Goal: Find specific page/section: Find specific page/section

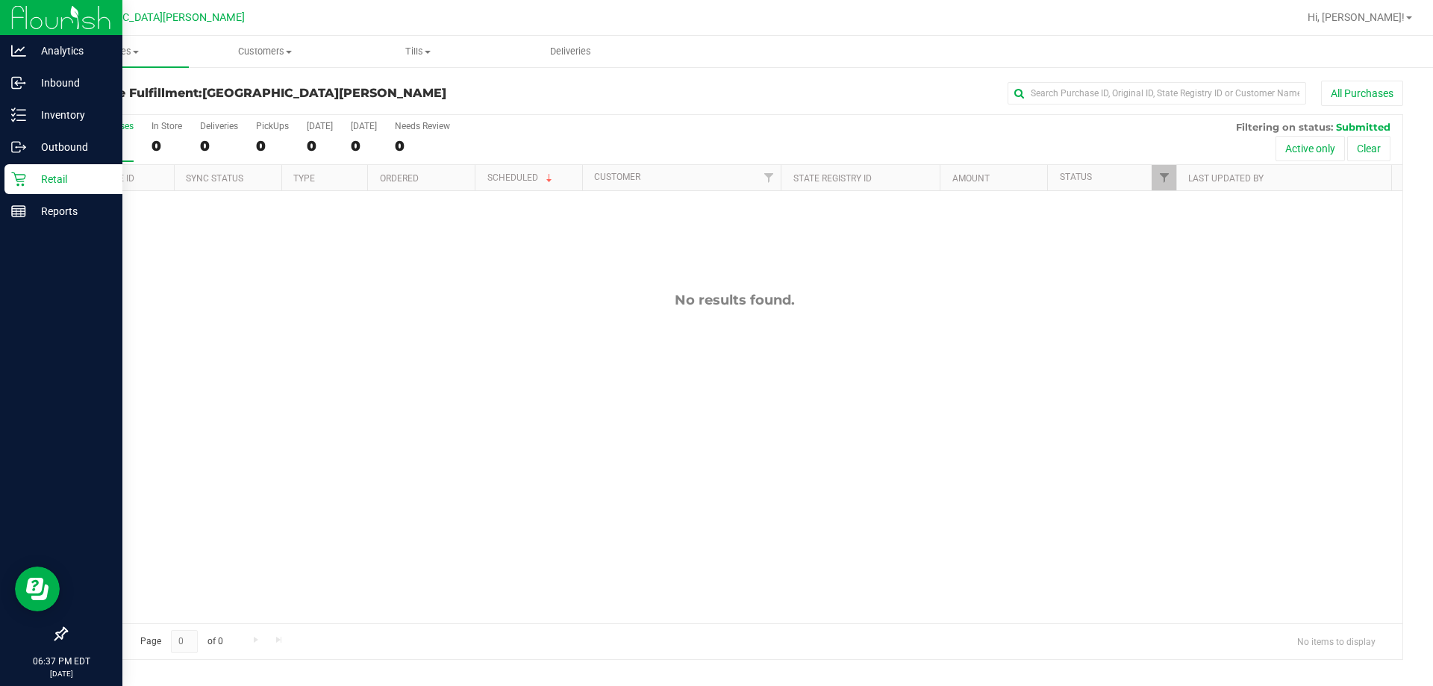
click at [52, 173] on p "Retail" at bounding box center [71, 179] width 90 height 18
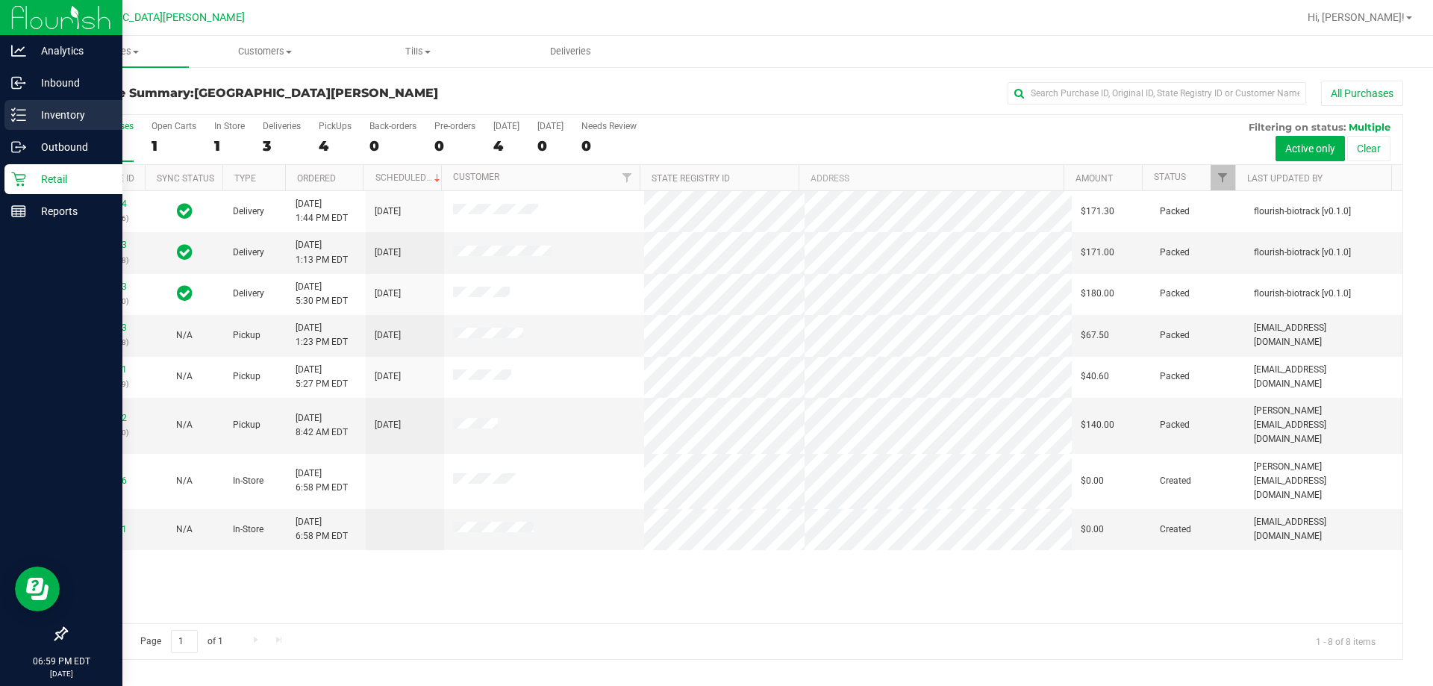
click at [59, 113] on p "Inventory" at bounding box center [71, 115] width 90 height 18
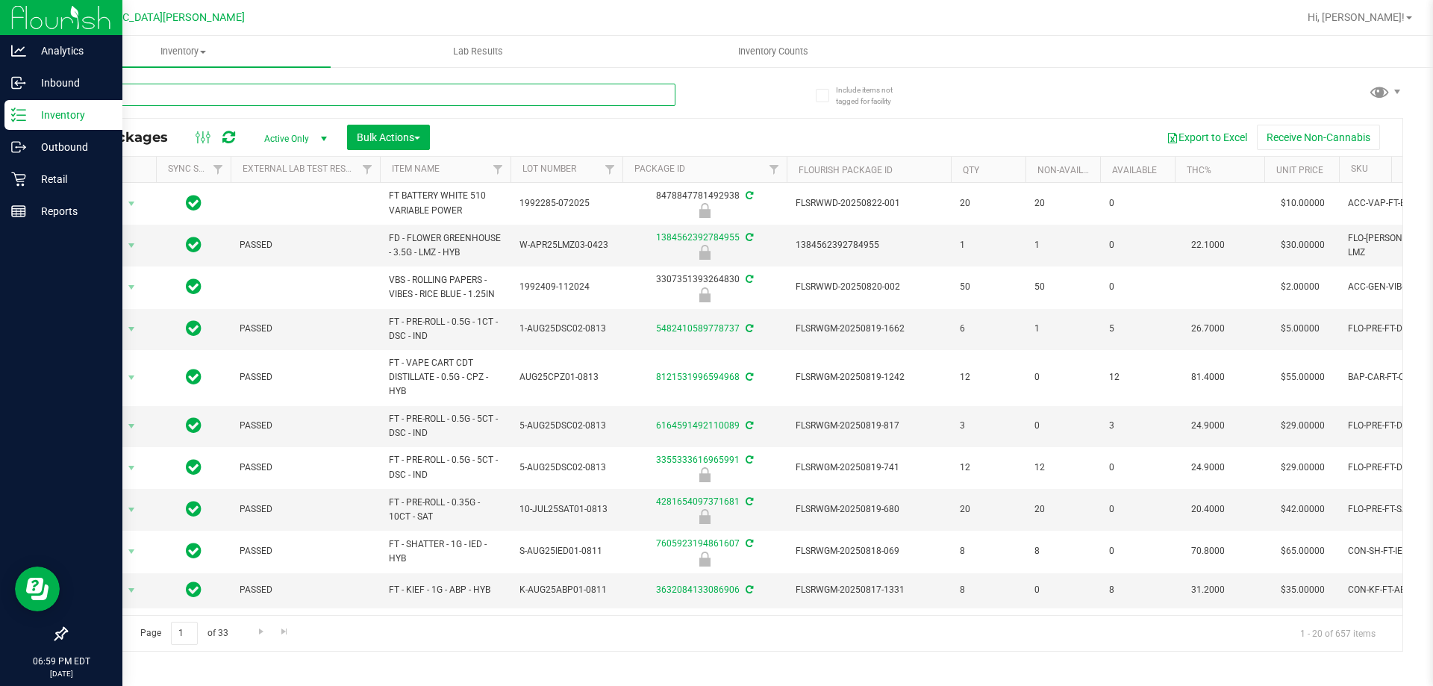
click at [149, 90] on input "text" at bounding box center [371, 95] width 610 height 22
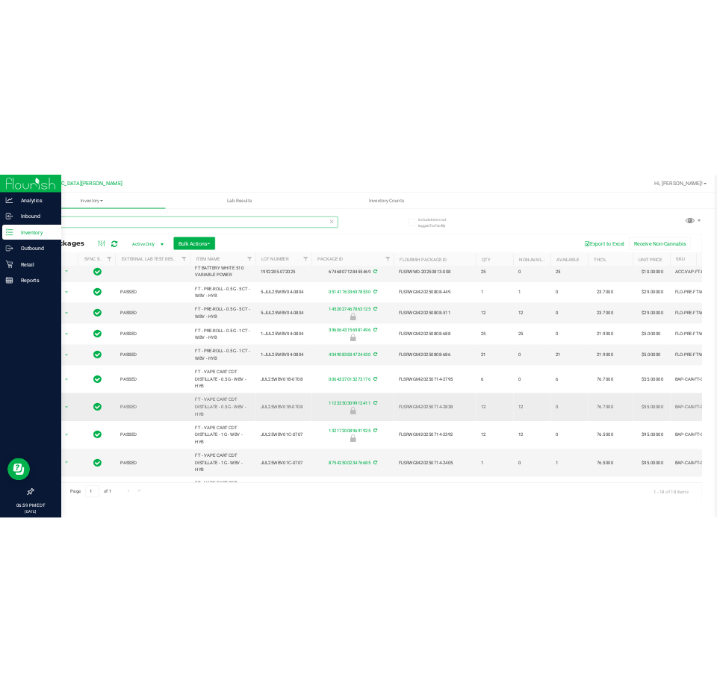
scroll to position [26, 0]
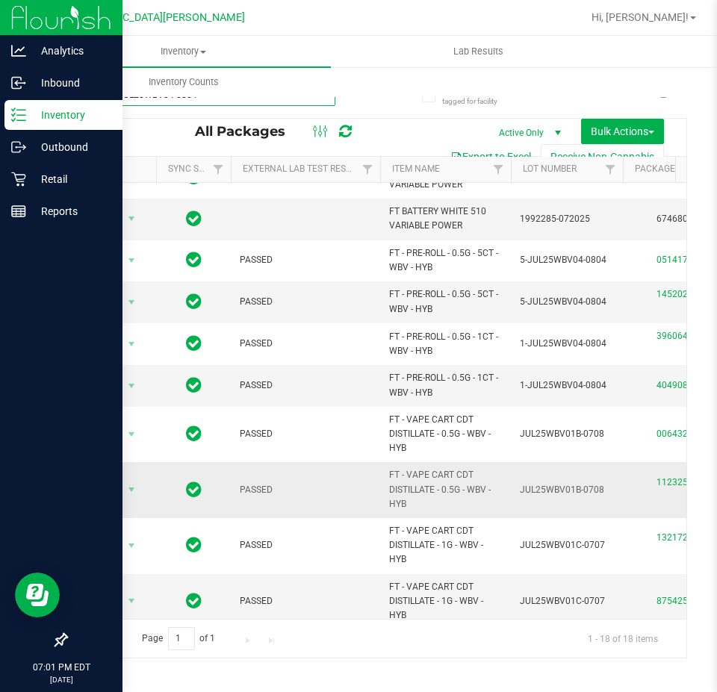
type input "white5-JUL25WBV04-0804"
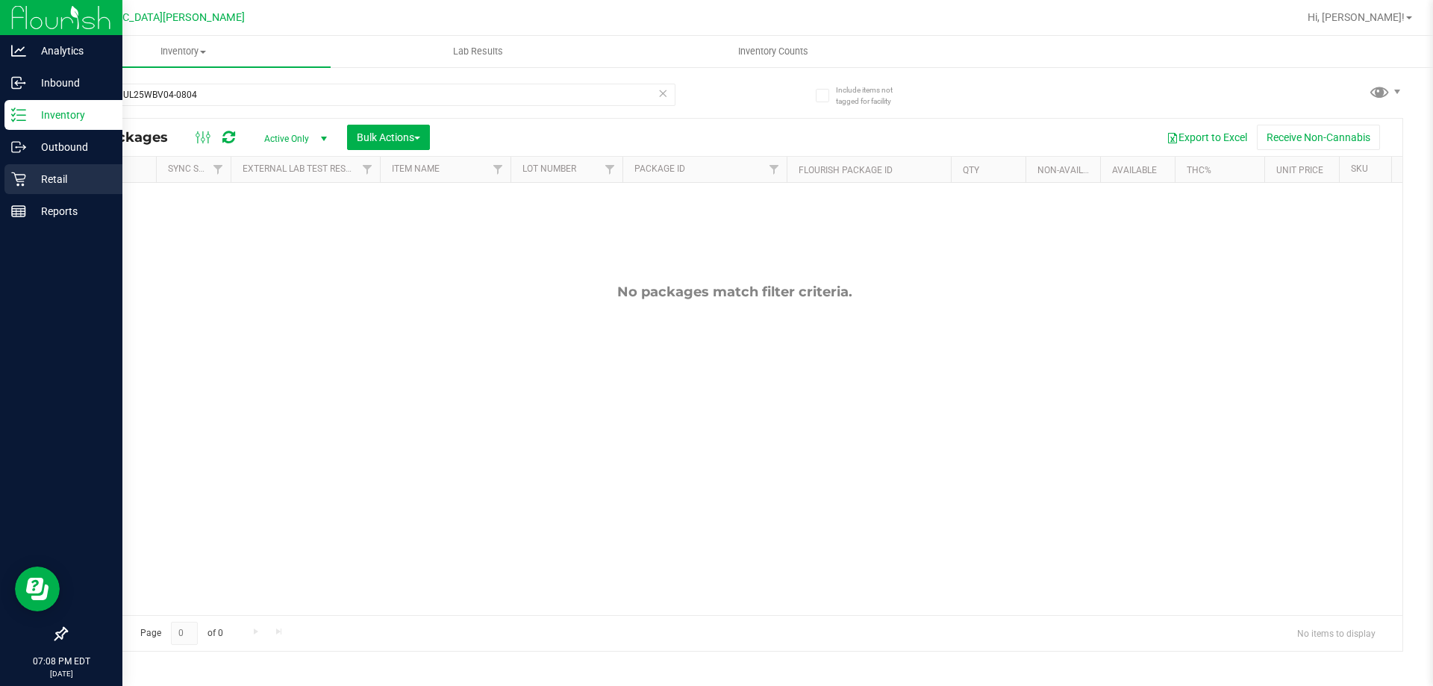
click at [51, 178] on p "Retail" at bounding box center [71, 179] width 90 height 18
